Goal: Task Accomplishment & Management: Use online tool/utility

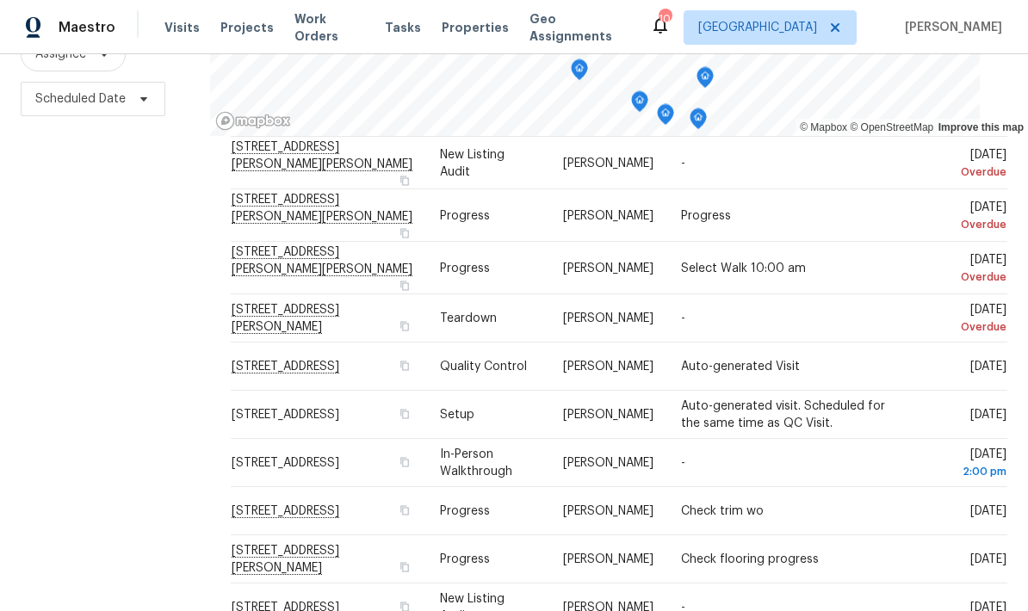
scroll to position [308, 0]
click at [0, 0] on icon at bounding box center [0, 0] width 0 height 0
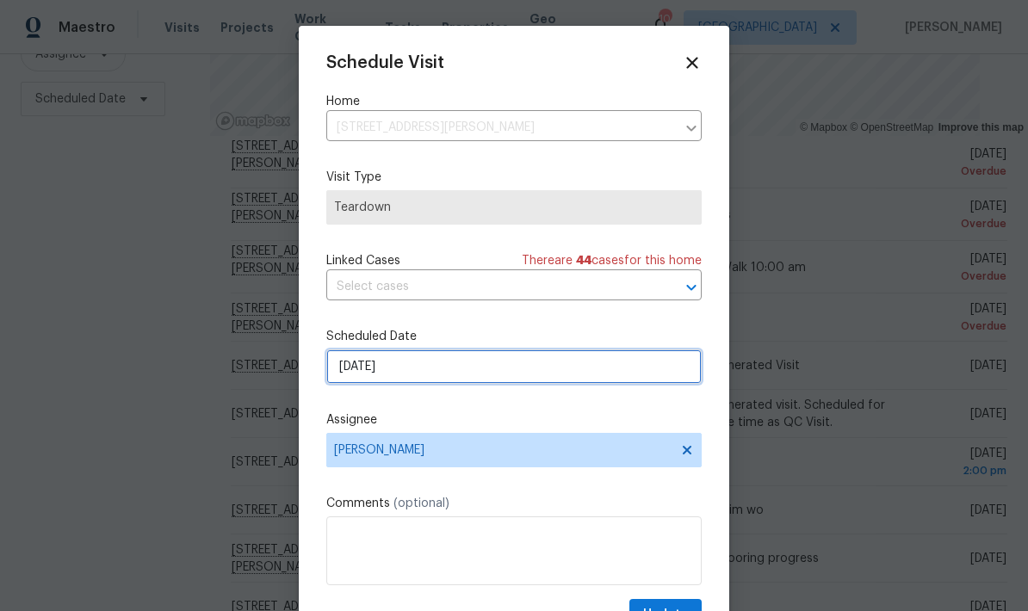
click at [384, 381] on input "[DATE]" at bounding box center [513, 367] width 375 height 34
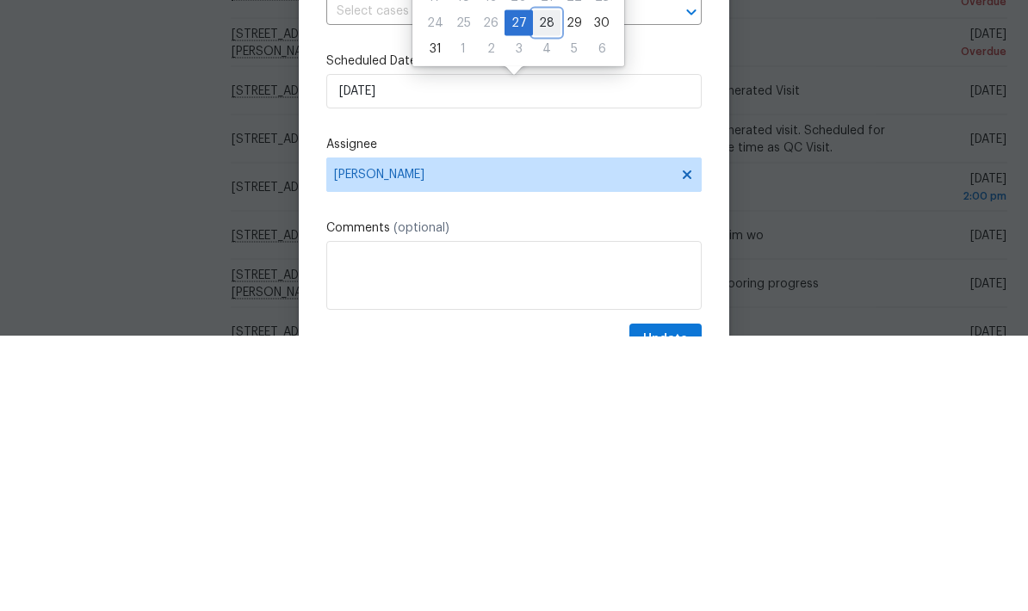
click at [533, 286] on div "28" at bounding box center [547, 298] width 28 height 24
type input "[DATE]"
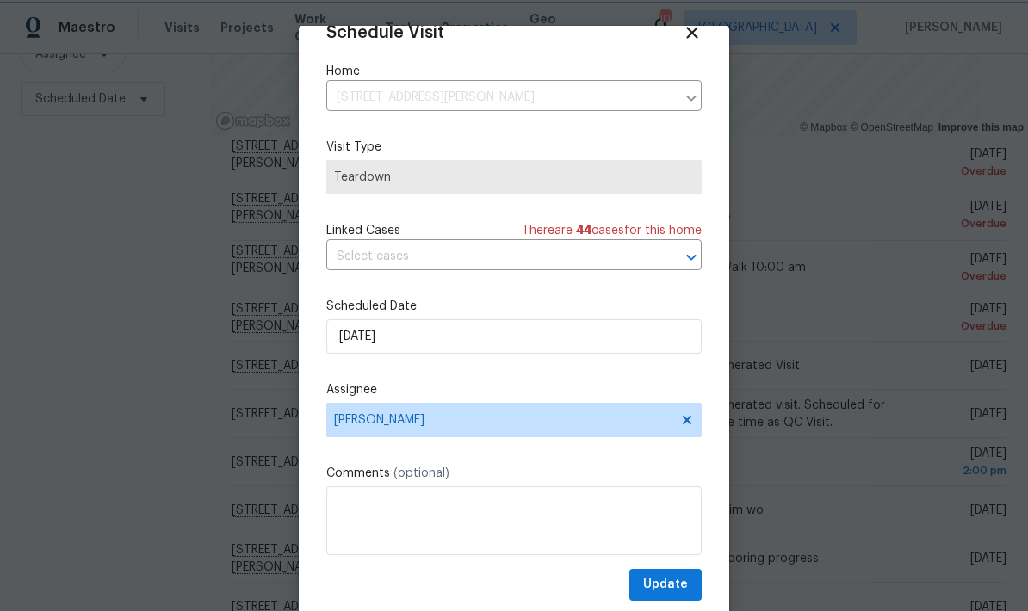
scroll to position [34, 0]
click at [663, 579] on span "Update" at bounding box center [665, 585] width 45 height 22
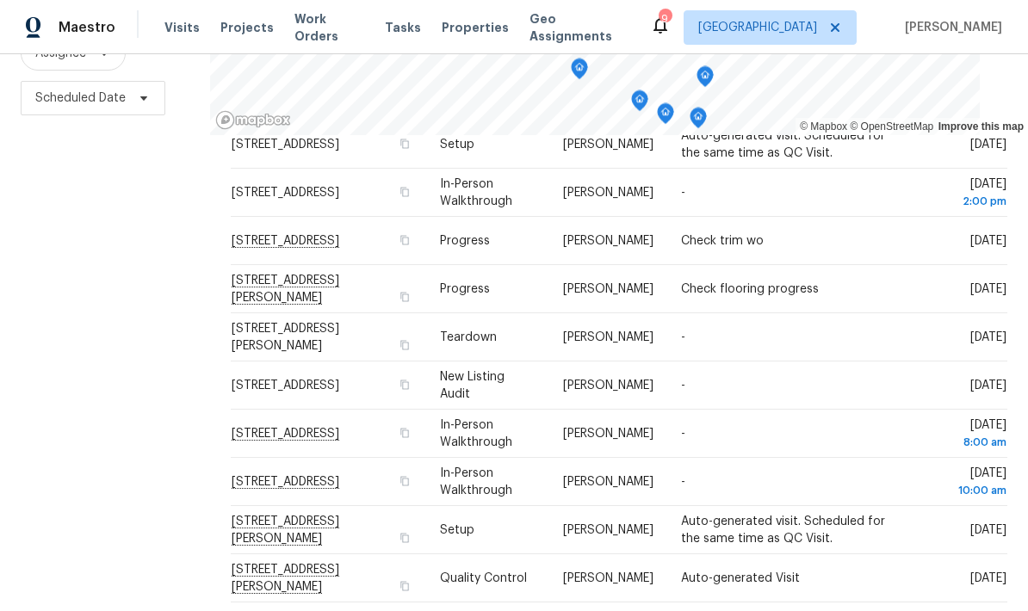
scroll to position [228, 0]
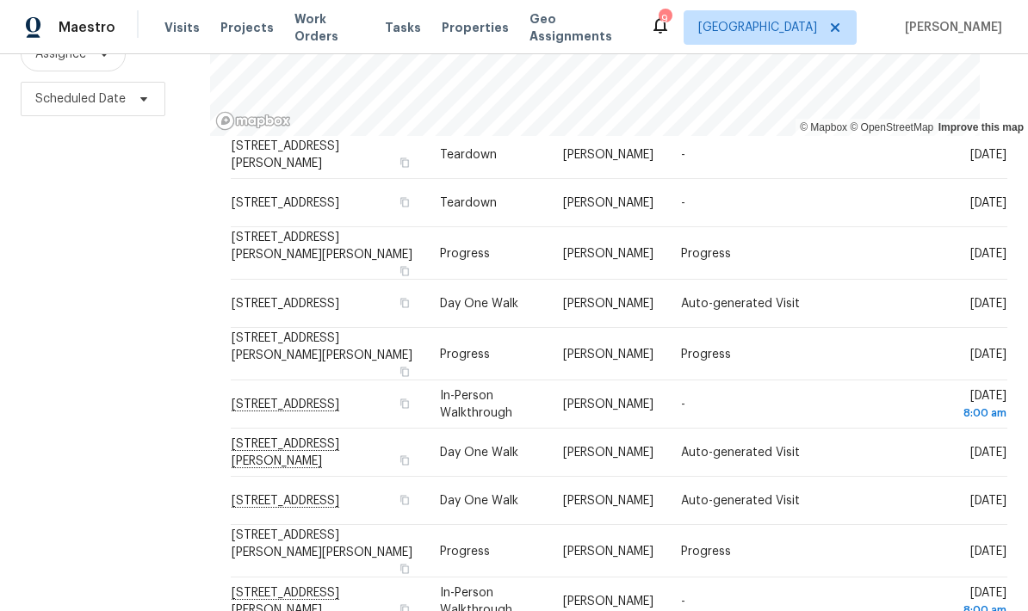
scroll to position [136, 0]
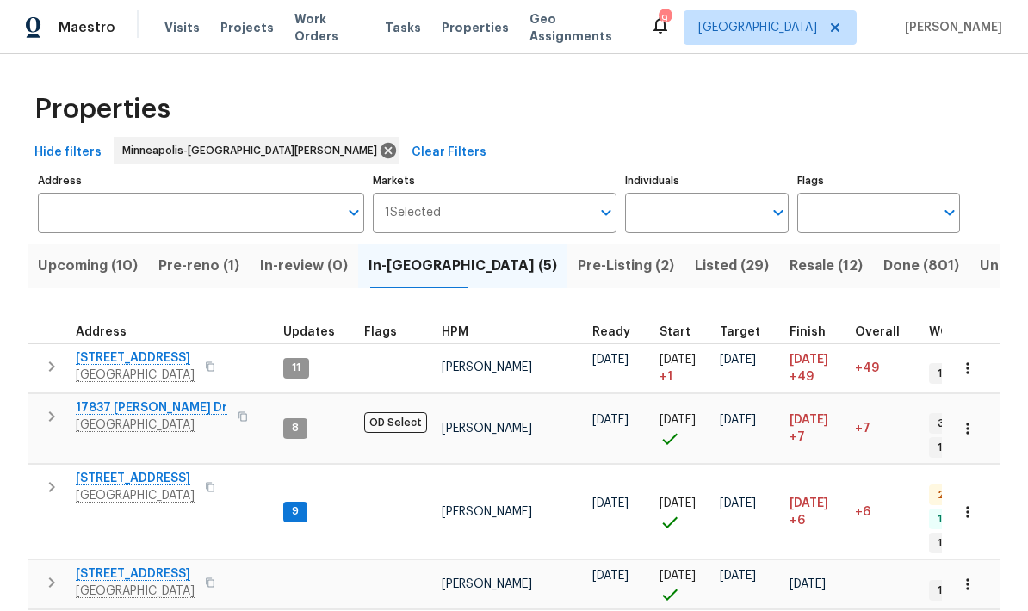
click at [192, 271] on span "Pre-reno (1)" at bounding box center [198, 266] width 81 height 24
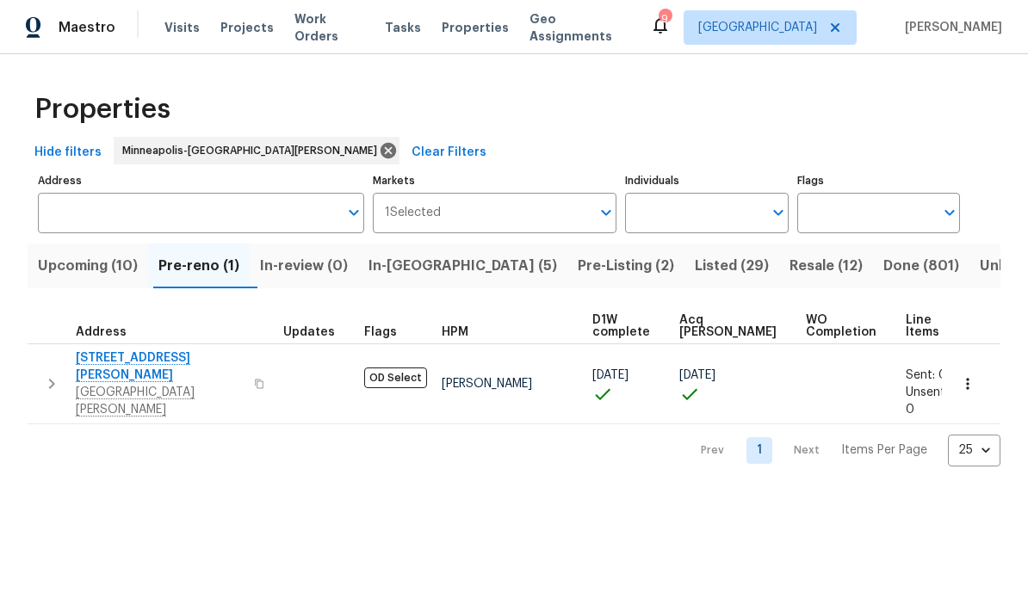
click at [405, 263] on span "In-reno (5)" at bounding box center [463, 266] width 189 height 24
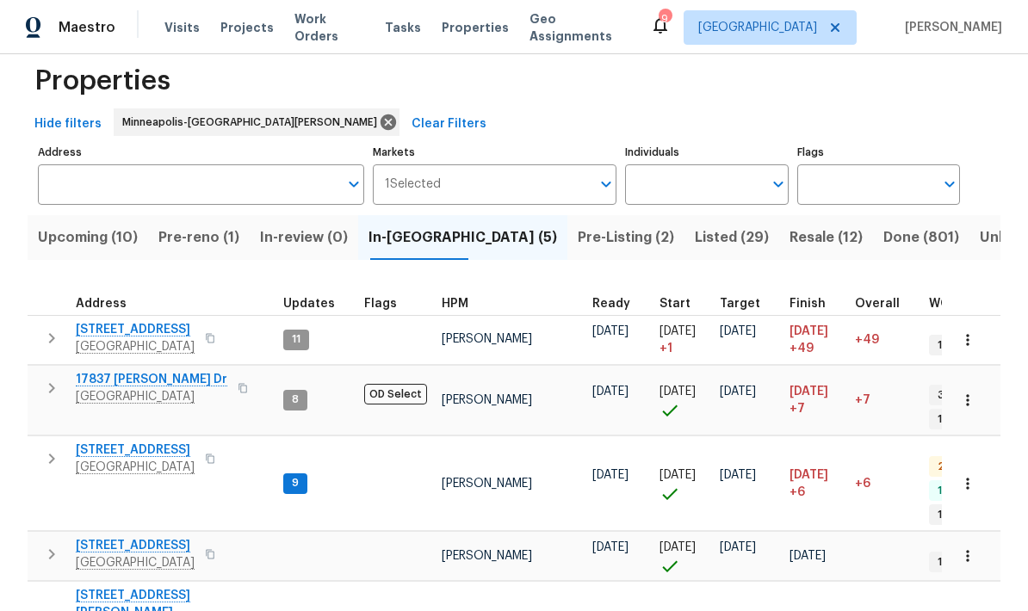
scroll to position [14, 0]
click at [68, 239] on span "Upcoming (10)" at bounding box center [88, 238] width 100 height 24
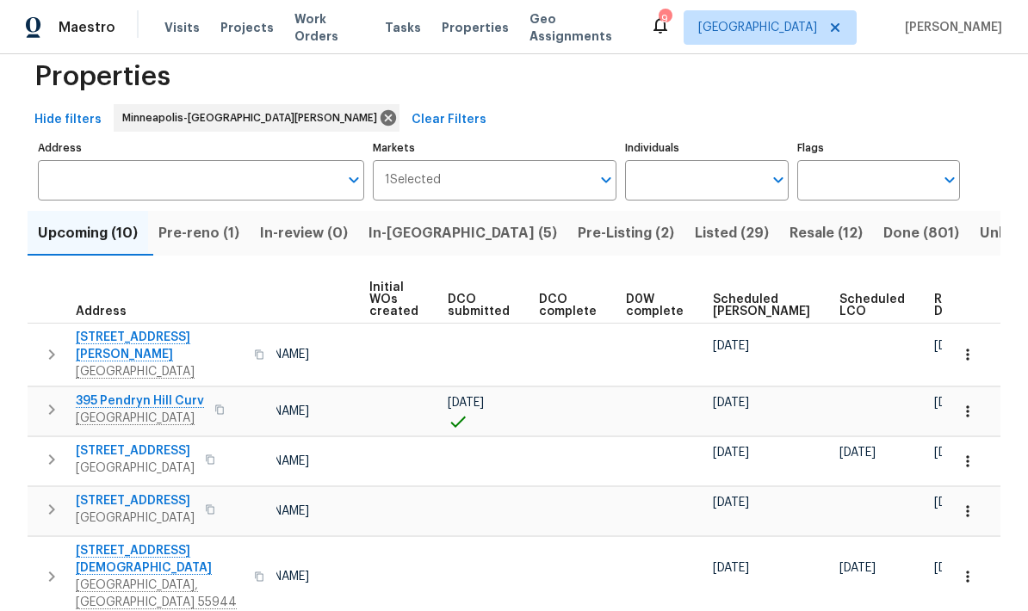
scroll to position [0, 141]
click at [935, 307] on span "Ready Date" at bounding box center [954, 306] width 38 height 24
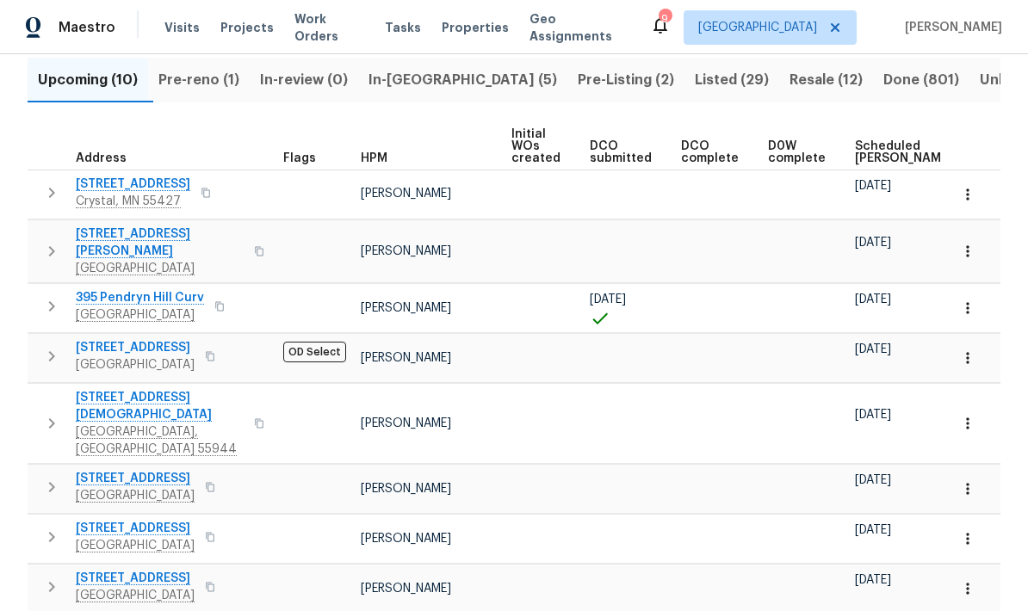
click at [408, 81] on span "In-reno (5)" at bounding box center [463, 80] width 189 height 24
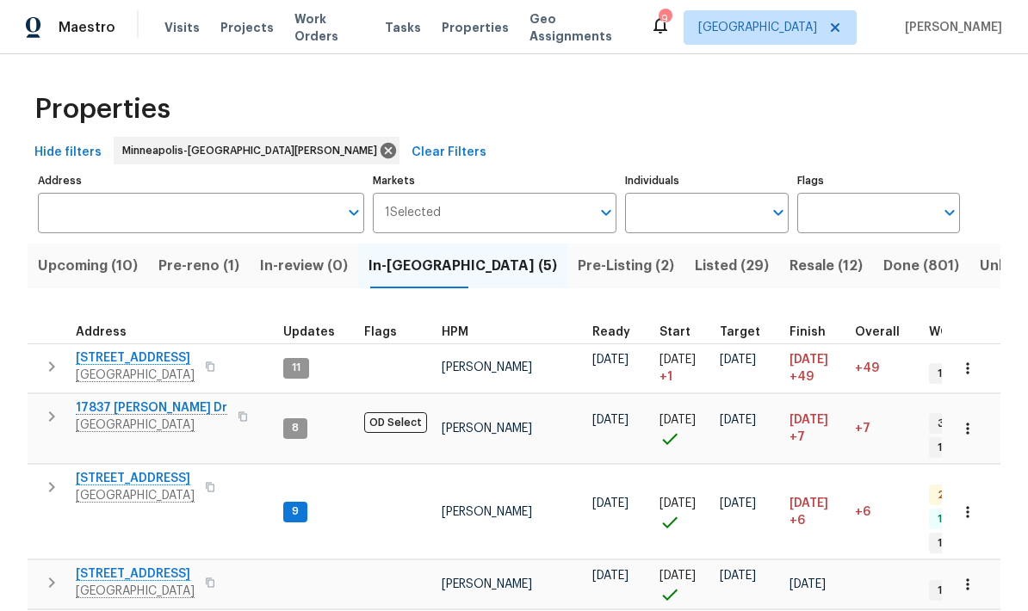
click at [78, 265] on span "Upcoming (10)" at bounding box center [88, 266] width 100 height 24
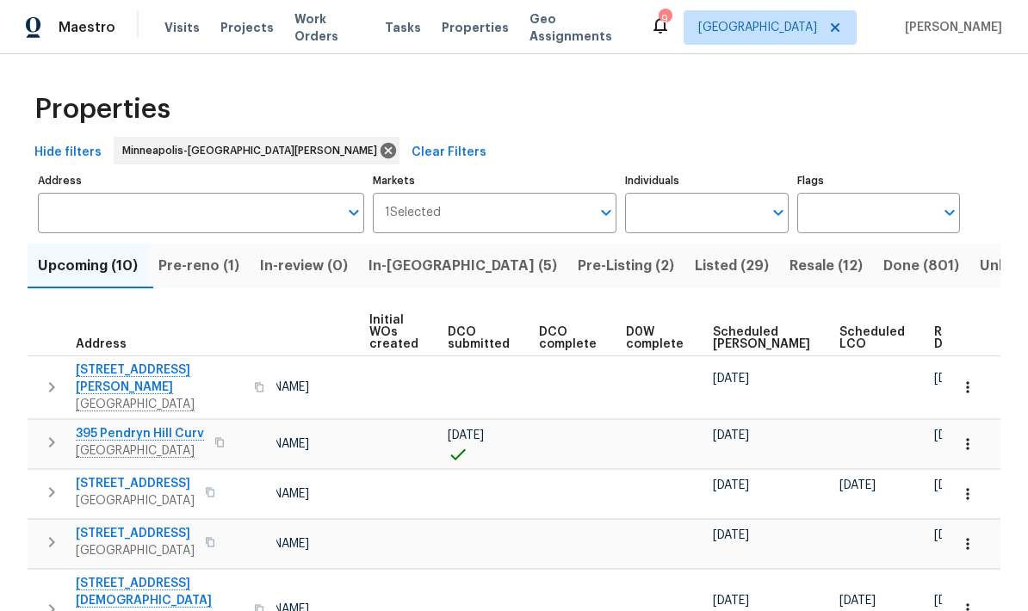
scroll to position [0, 141]
click at [935, 326] on span "Ready Date" at bounding box center [954, 338] width 38 height 24
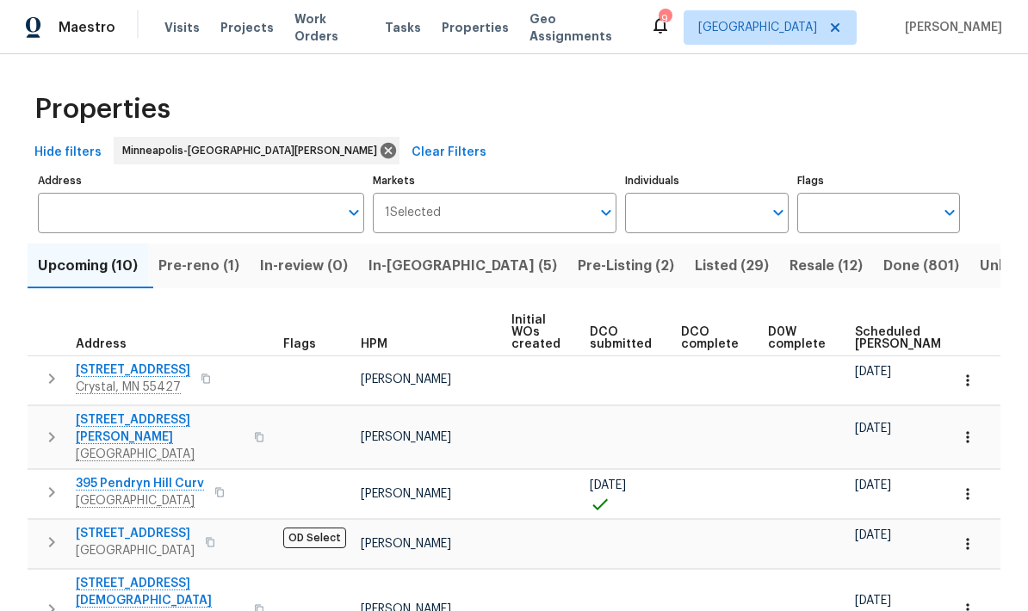
click at [409, 263] on span "In-reno (5)" at bounding box center [463, 266] width 189 height 24
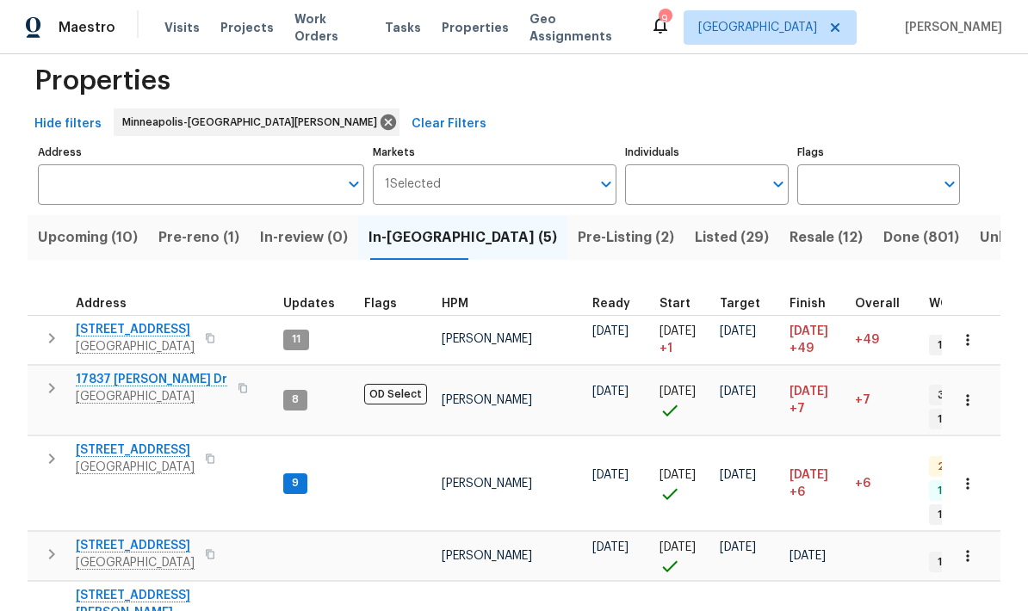
scroll to position [14, 0]
click at [191, 238] on span "Pre-reno (1)" at bounding box center [198, 238] width 81 height 24
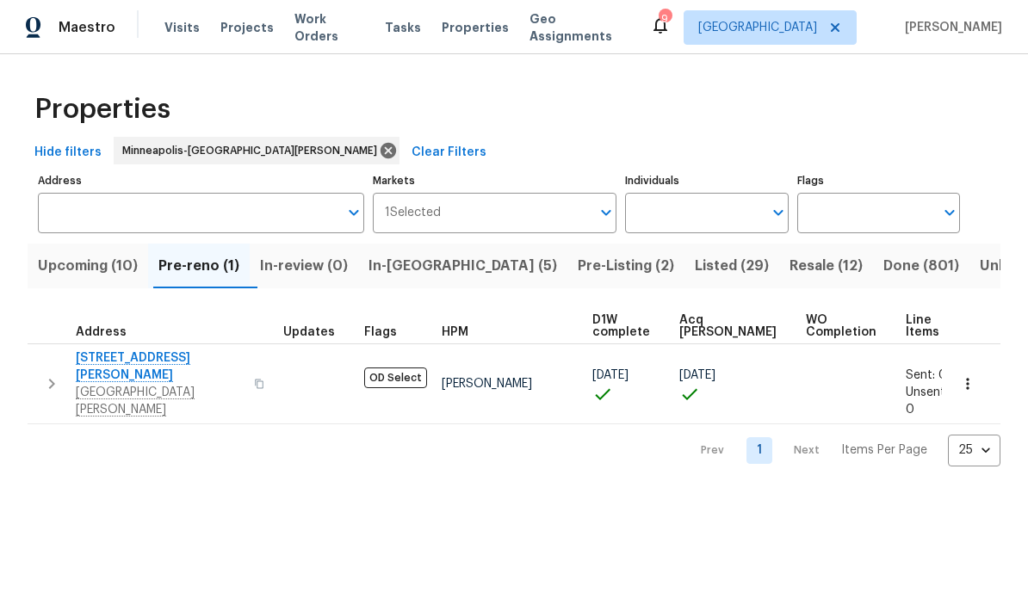
click at [77, 269] on span "Upcoming (10)" at bounding box center [88, 266] width 100 height 24
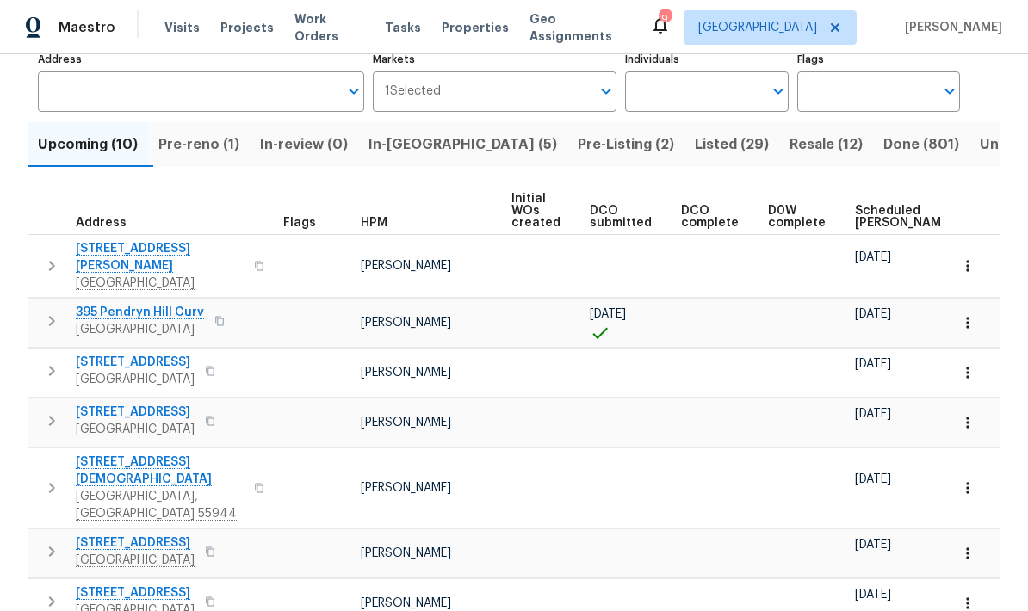
scroll to position [117, 0]
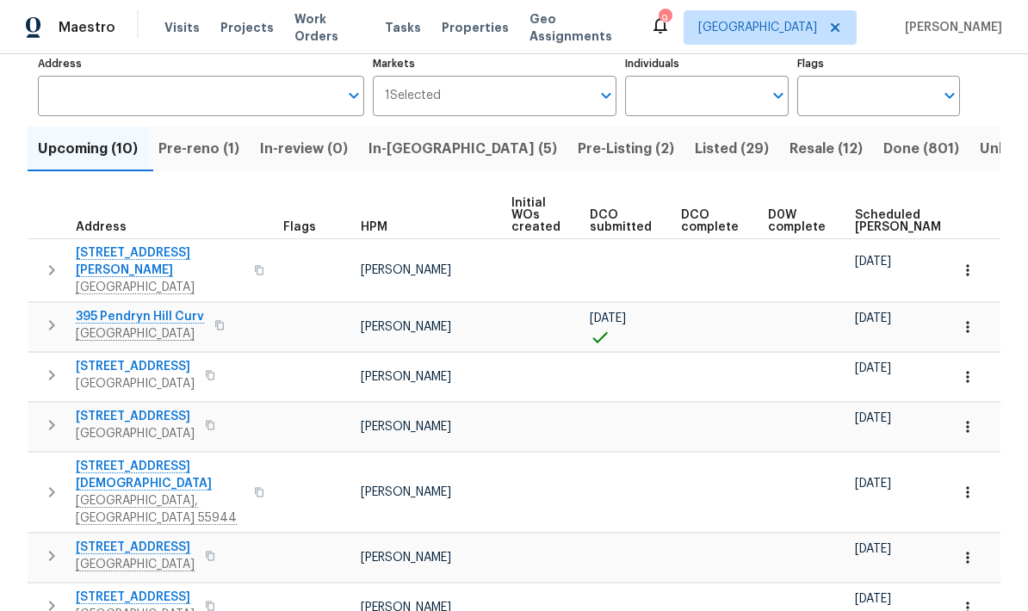
click at [411, 152] on span "In-reno (5)" at bounding box center [463, 149] width 189 height 24
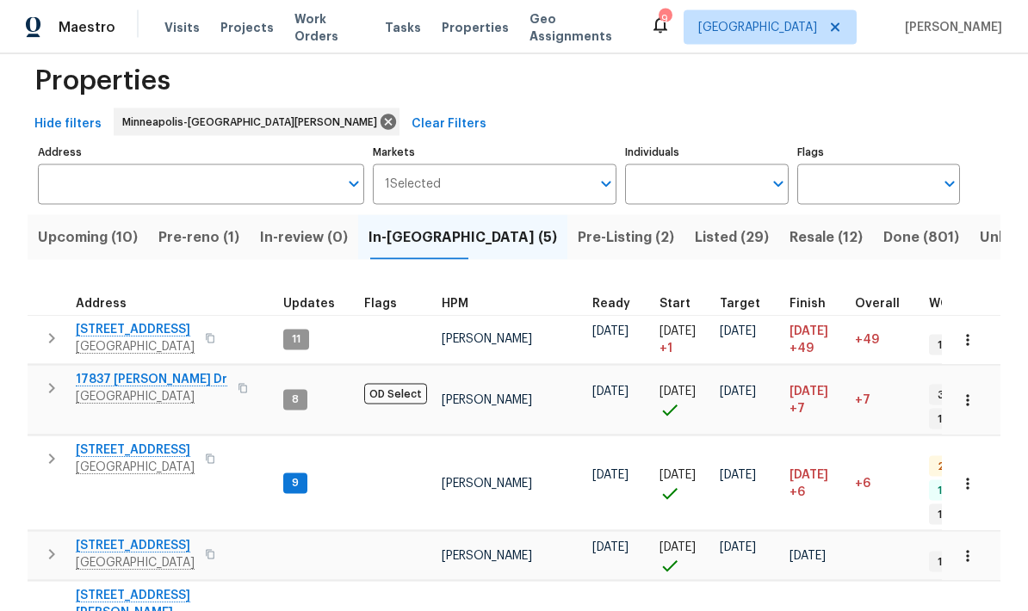
scroll to position [69, 0]
click at [76, 226] on span "Upcoming (10)" at bounding box center [88, 238] width 100 height 24
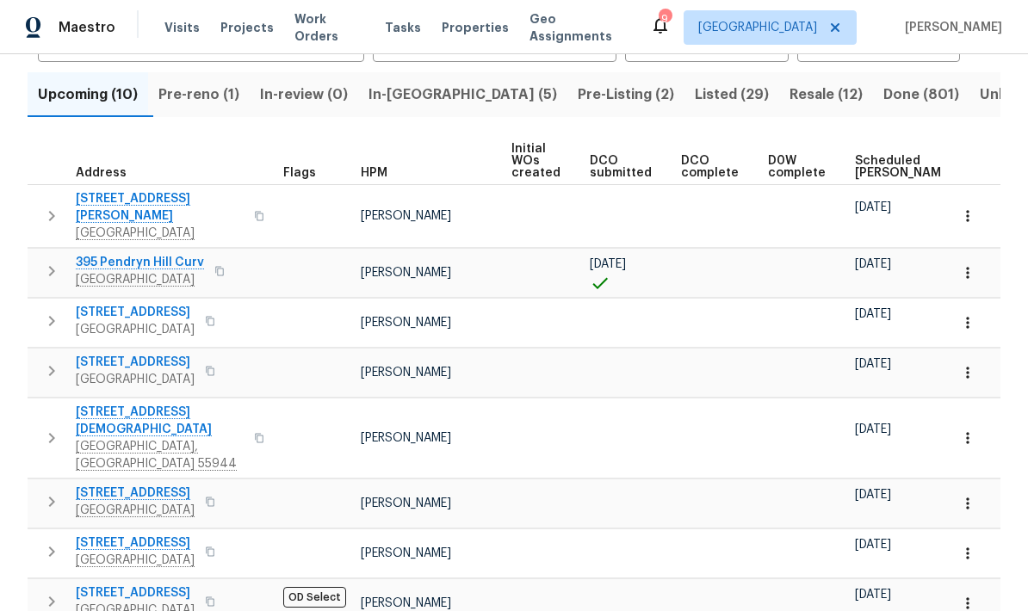
scroll to position [172, 0]
click at [975, 429] on icon "button" at bounding box center [967, 437] width 17 height 17
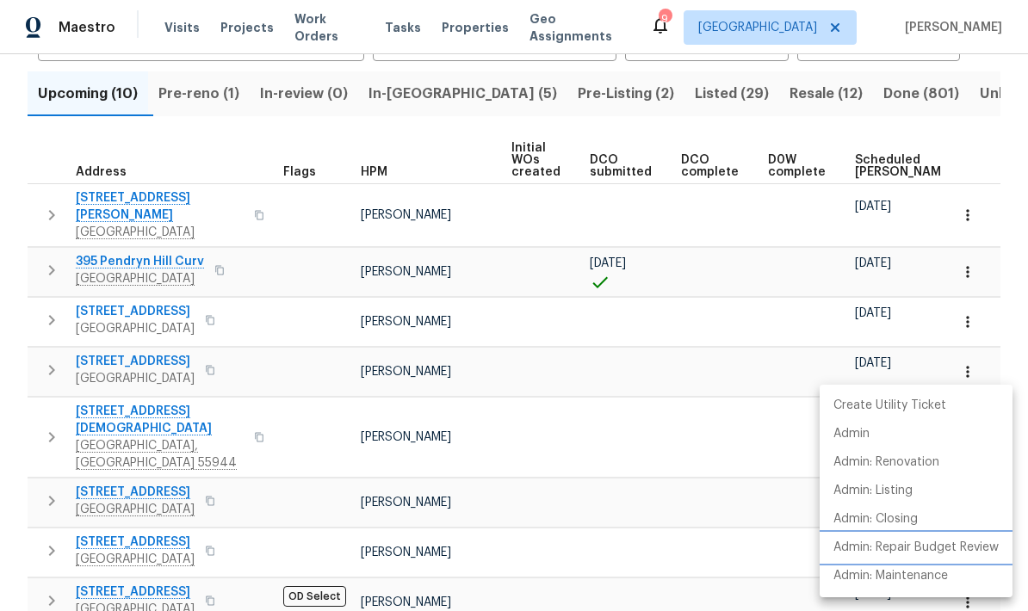
click at [902, 548] on p "Admin: Repair Budget Review" at bounding box center [916, 548] width 165 height 18
